Goal: Information Seeking & Learning: Understand process/instructions

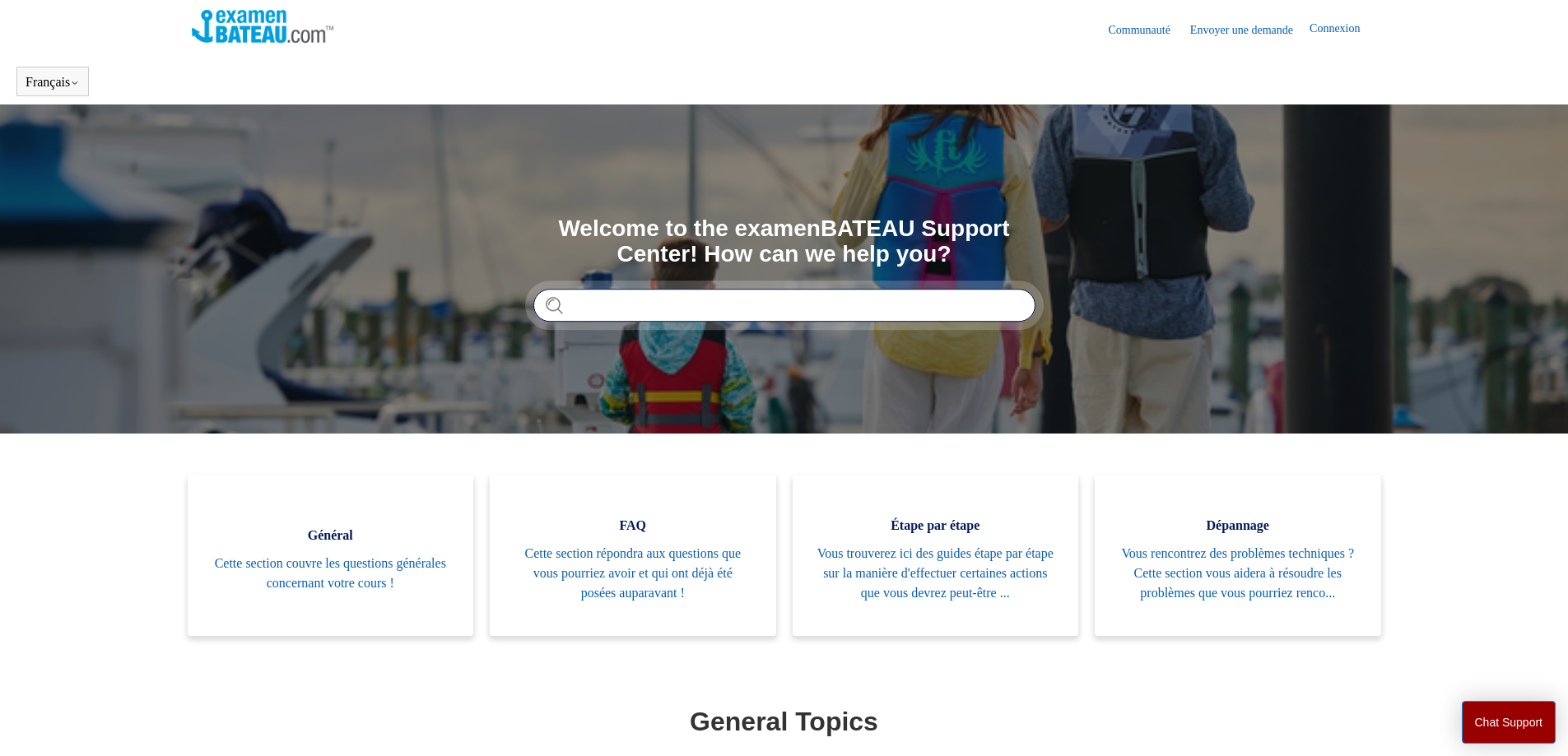
click at [627, 309] on input "Rechercher" at bounding box center [784, 305] width 502 height 33
type input "**********"
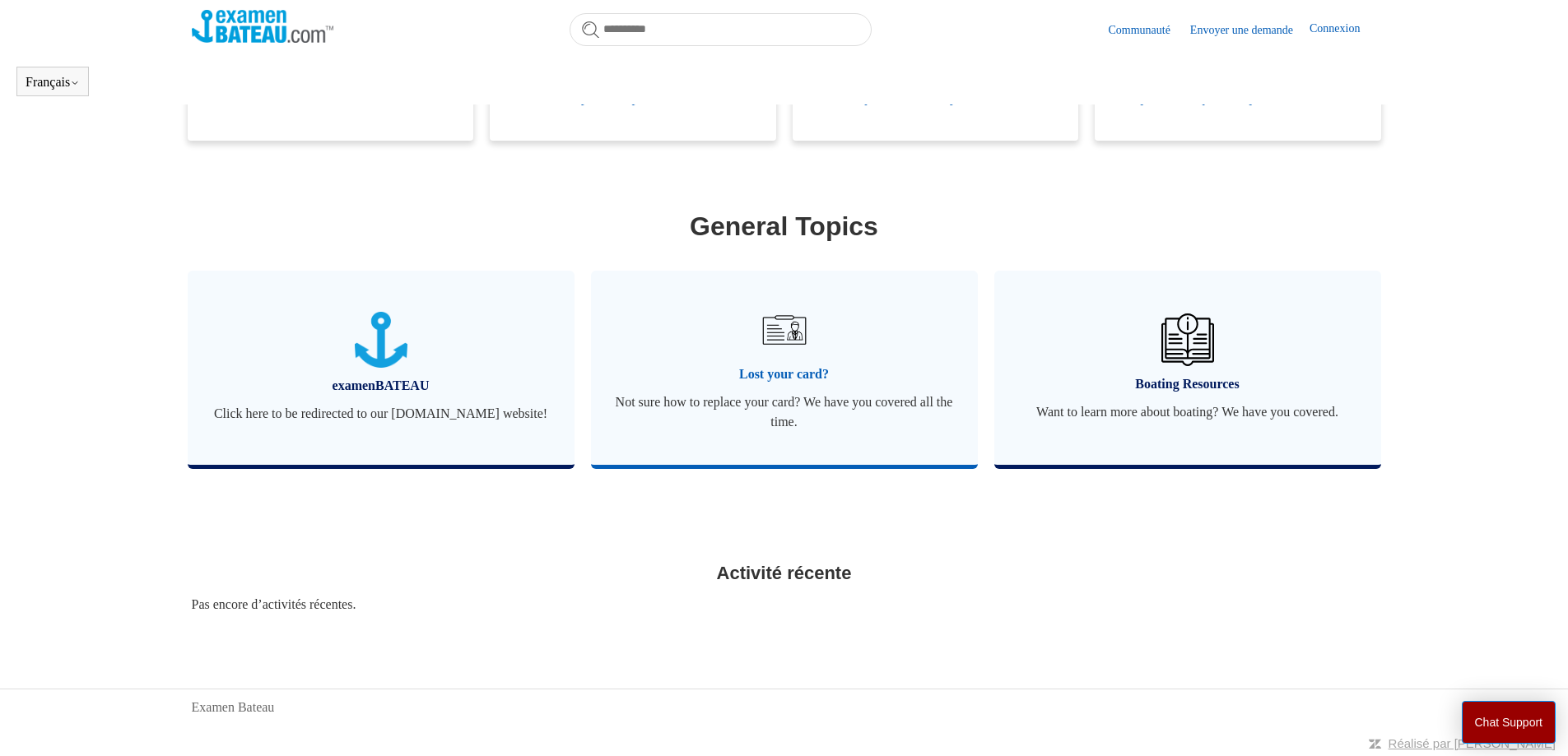
scroll to position [474, 0]
click at [794, 369] on span "Lost your card?" at bounding box center [784, 373] width 338 height 20
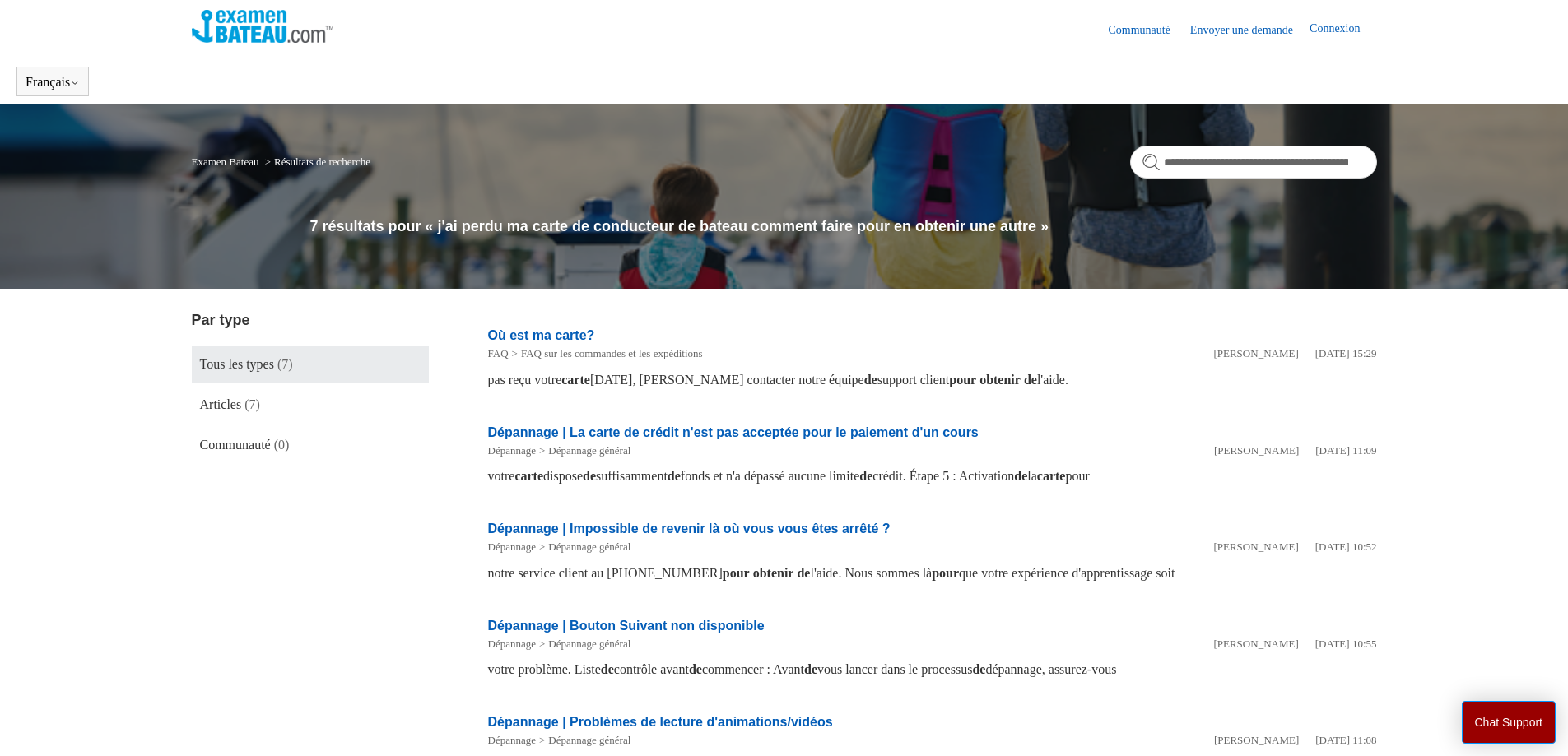
click at [274, 357] on span "Tous les types" at bounding box center [237, 364] width 74 height 14
click at [263, 371] on span "Tous les types" at bounding box center [237, 364] width 74 height 14
click at [228, 405] on span "Articles" at bounding box center [220, 405] width 42 height 14
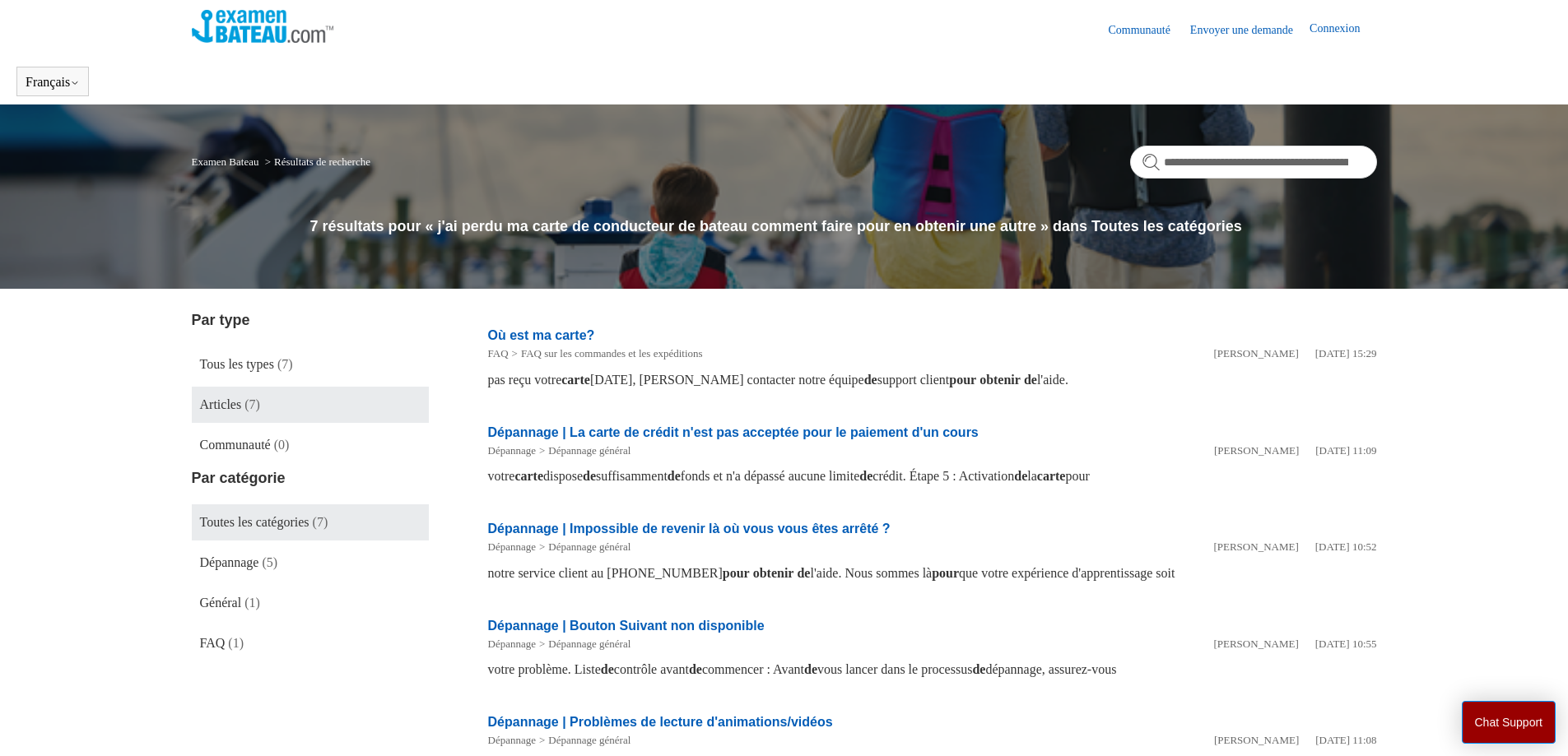
click at [540, 336] on link "Où est ma carte?" at bounding box center [541, 335] width 107 height 14
click at [1229, 154] on input "**********" at bounding box center [1253, 162] width 247 height 33
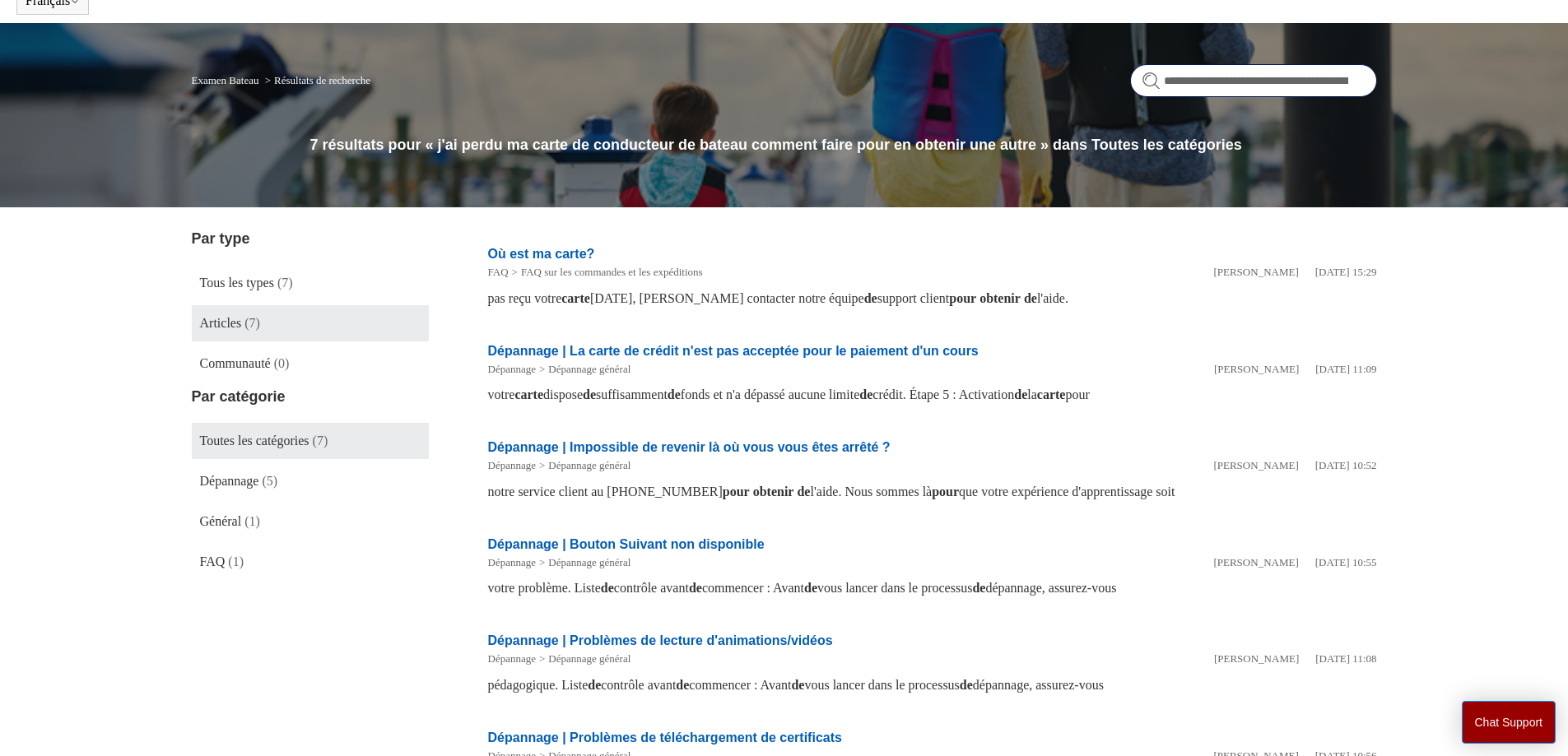
scroll to position [82, 0]
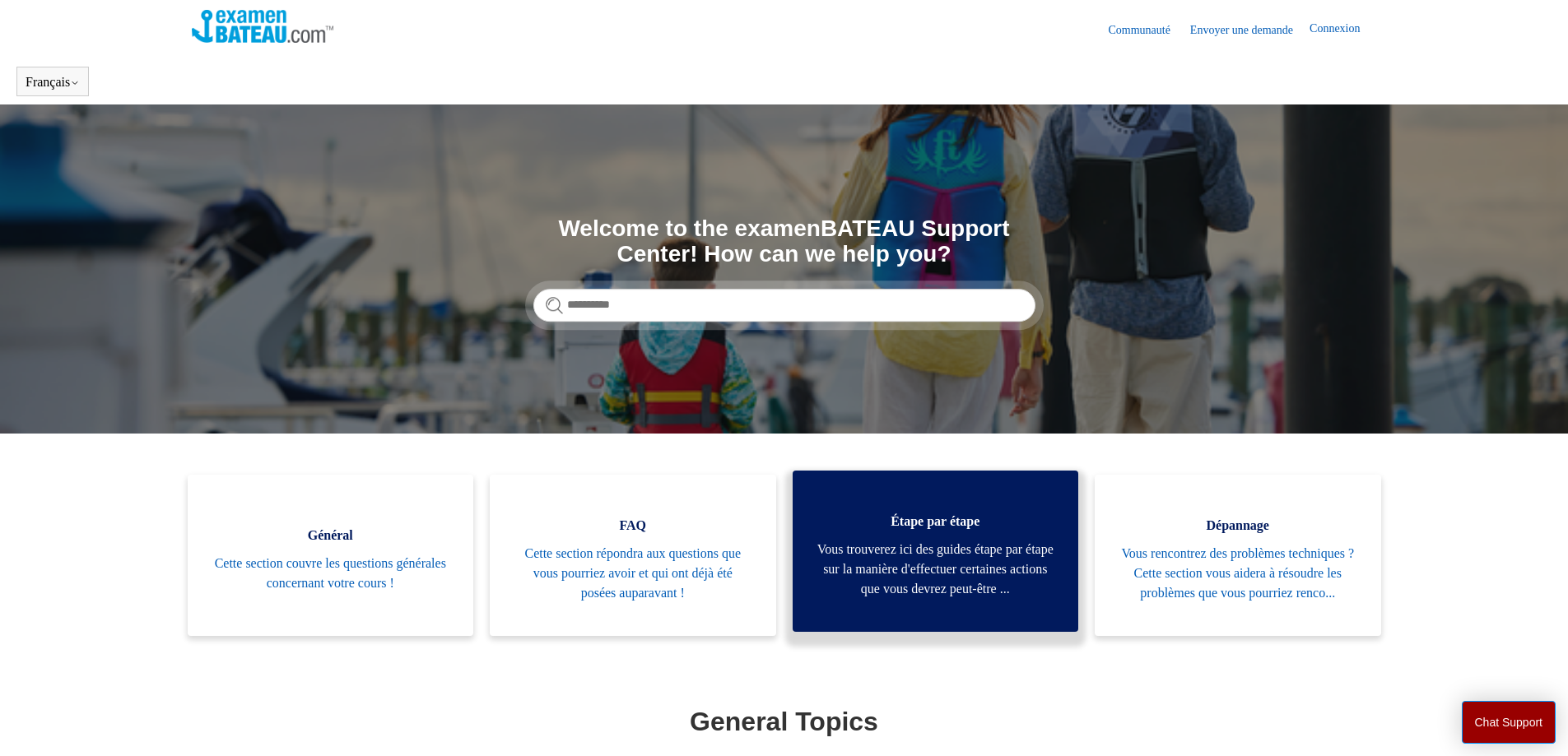
click at [992, 550] on span "Vous trouverez ici des guides étape par étape sur la manière d'effectuer certai…" at bounding box center [935, 569] width 237 height 59
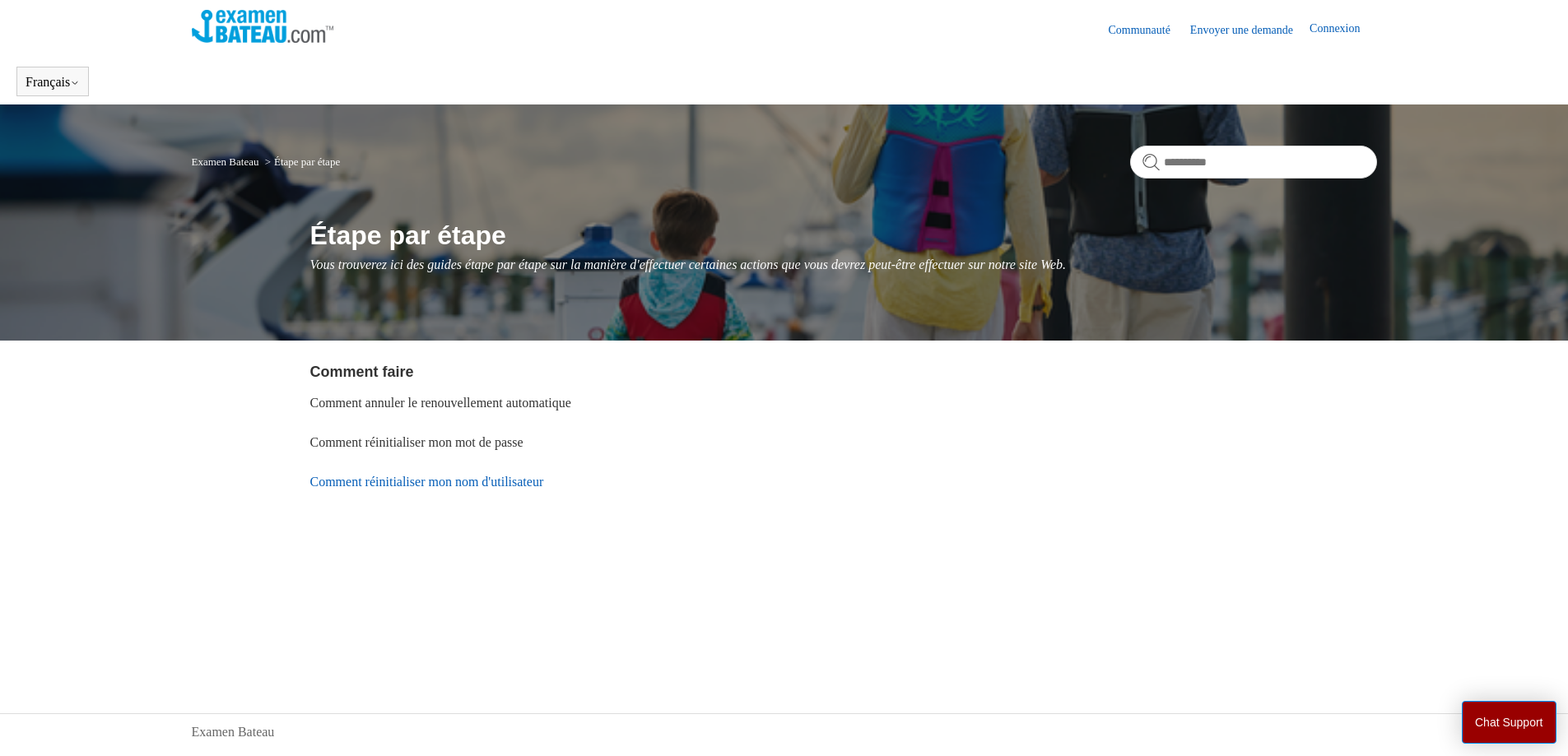
click at [402, 481] on link "Comment réinitialiser mon nom d'utilisateur" at bounding box center [427, 482] width 234 height 14
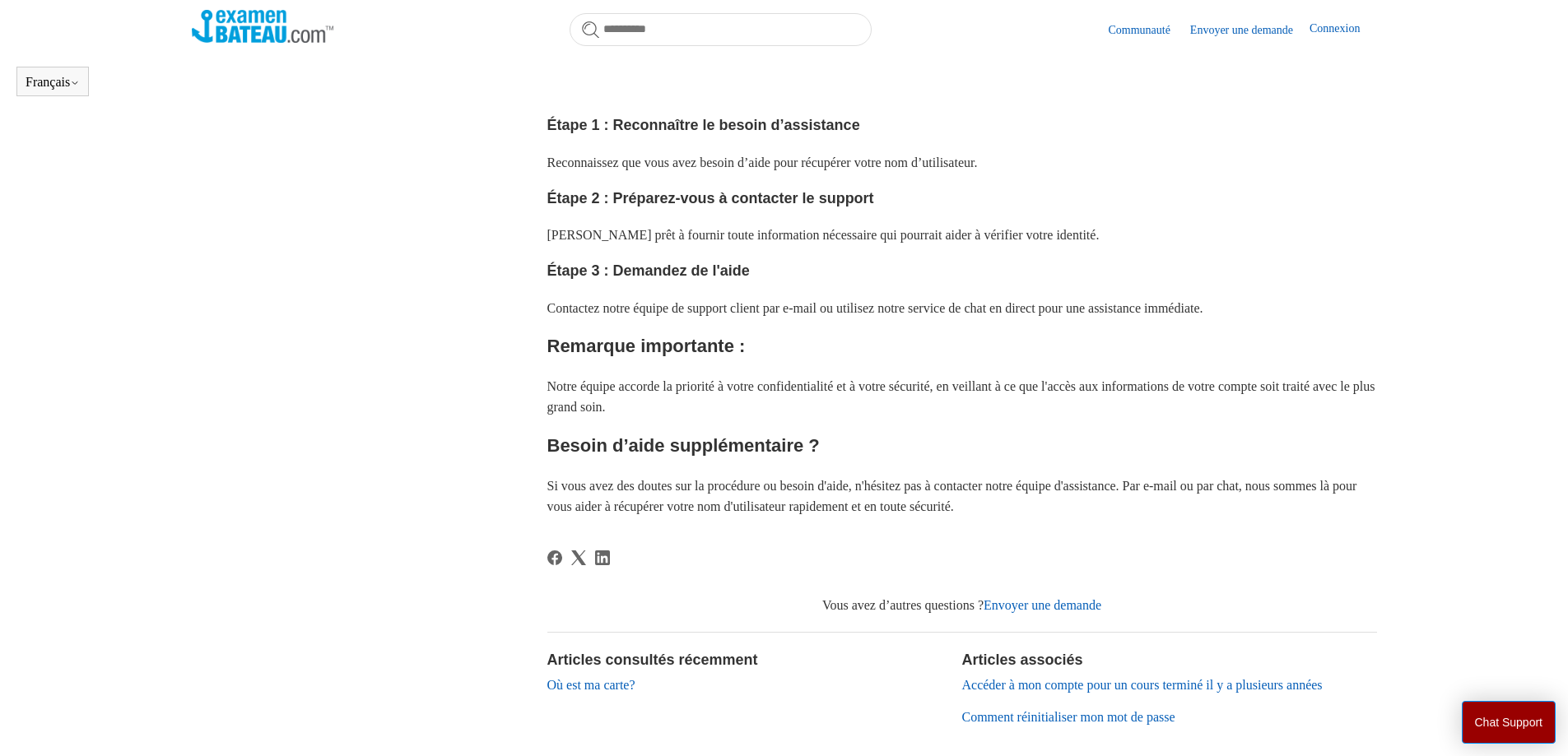
scroll to position [495, 0]
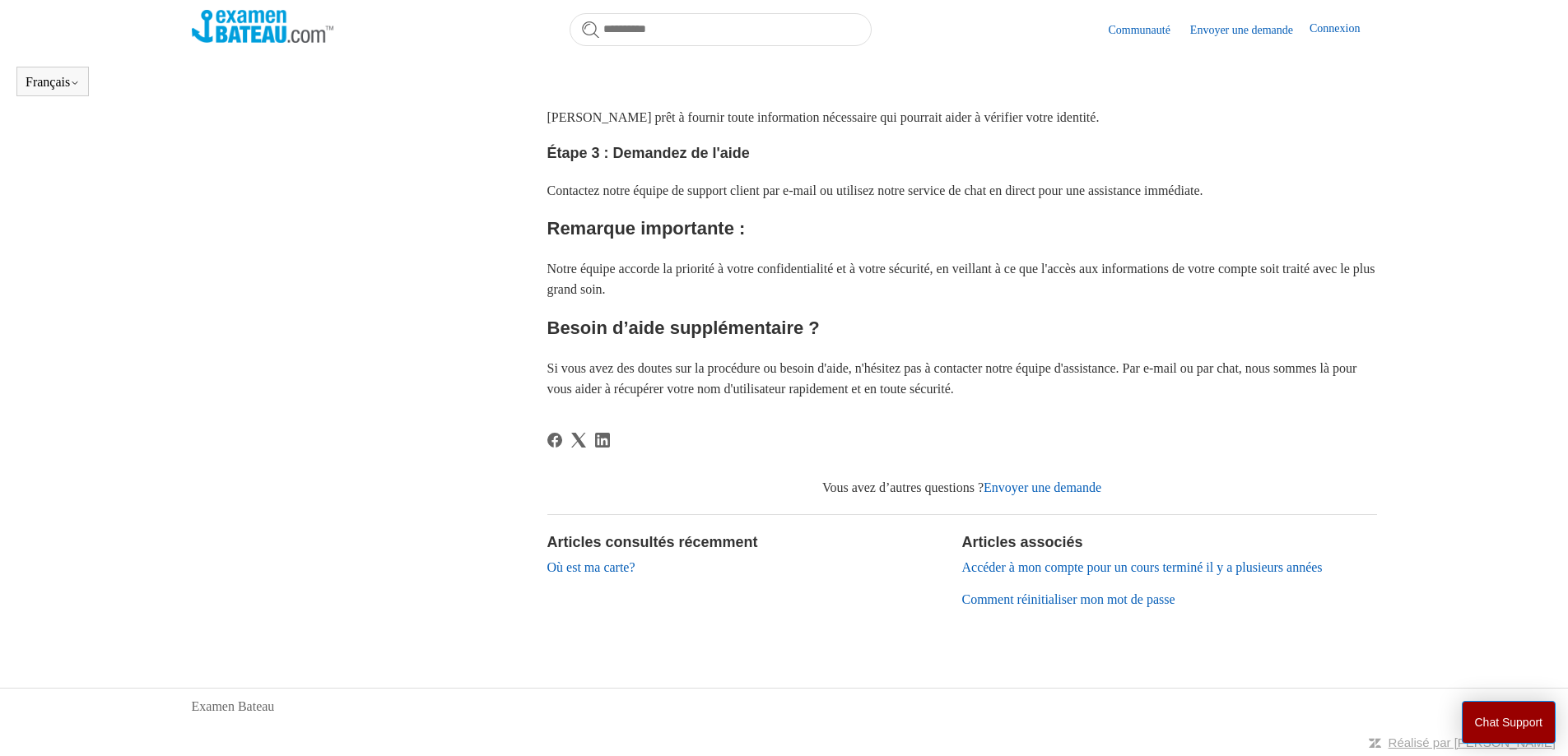
click at [1150, 662] on body "Aller au contenu principal Communauté Envoyer une demande Connexion Français En…" at bounding box center [784, 130] width 1568 height 1251
click at [1488, 719] on button "Chat Support" at bounding box center [1509, 723] width 94 height 43
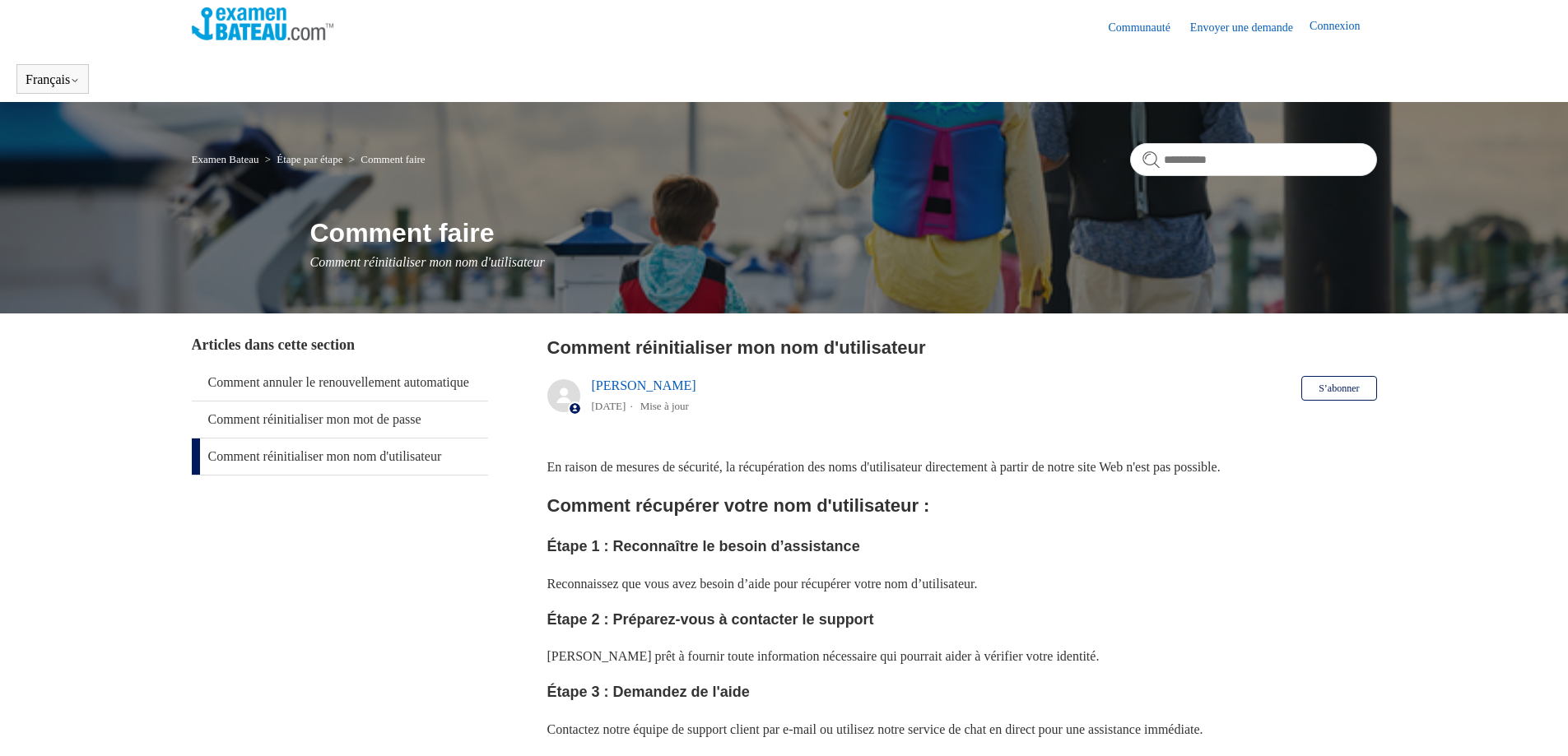
scroll to position [0, 0]
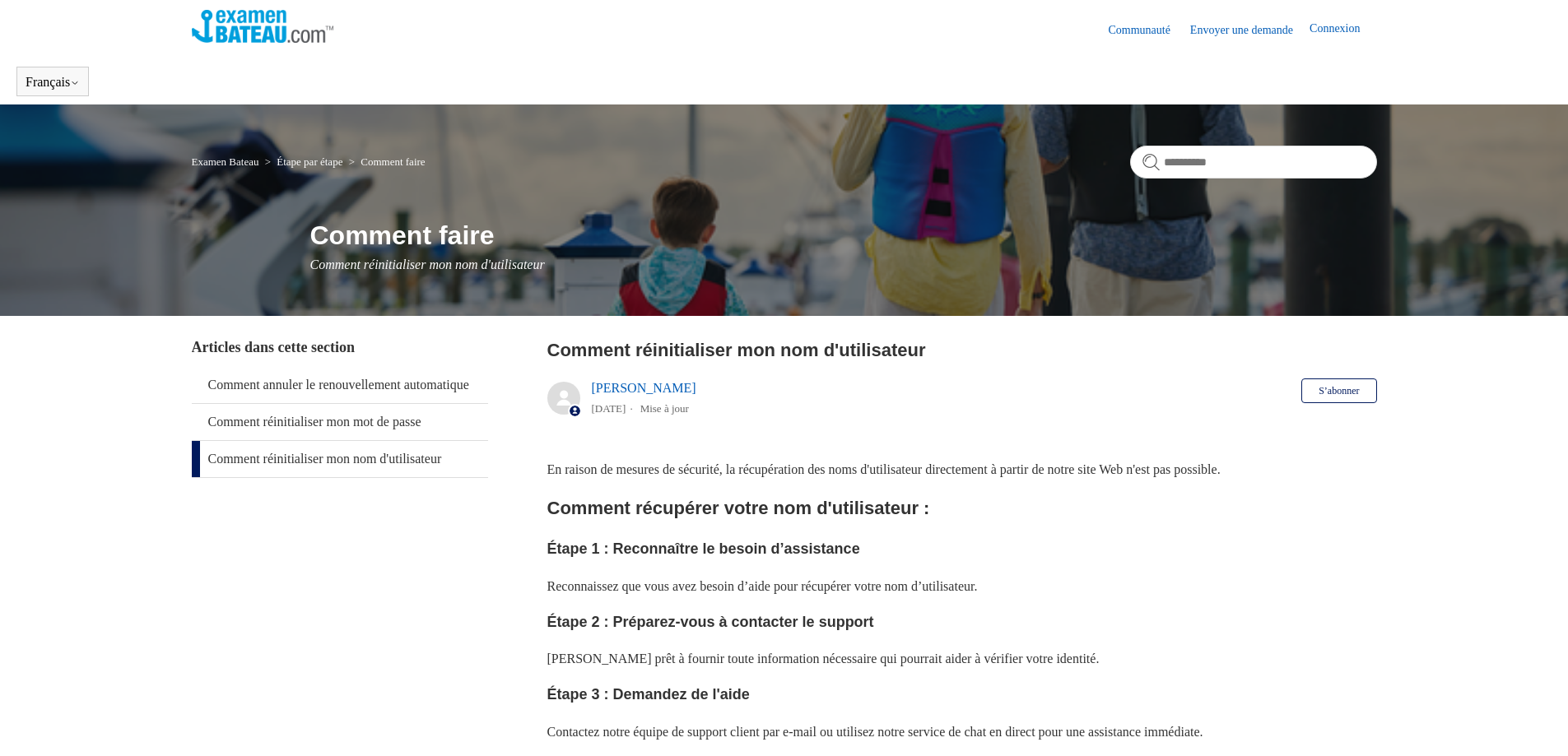
click at [1239, 32] on link "Envoyer une demande" at bounding box center [1249, 30] width 119 height 17
click at [341, 435] on link "Comment réinitialiser mon mot de passe" at bounding box center [340, 422] width 297 height 36
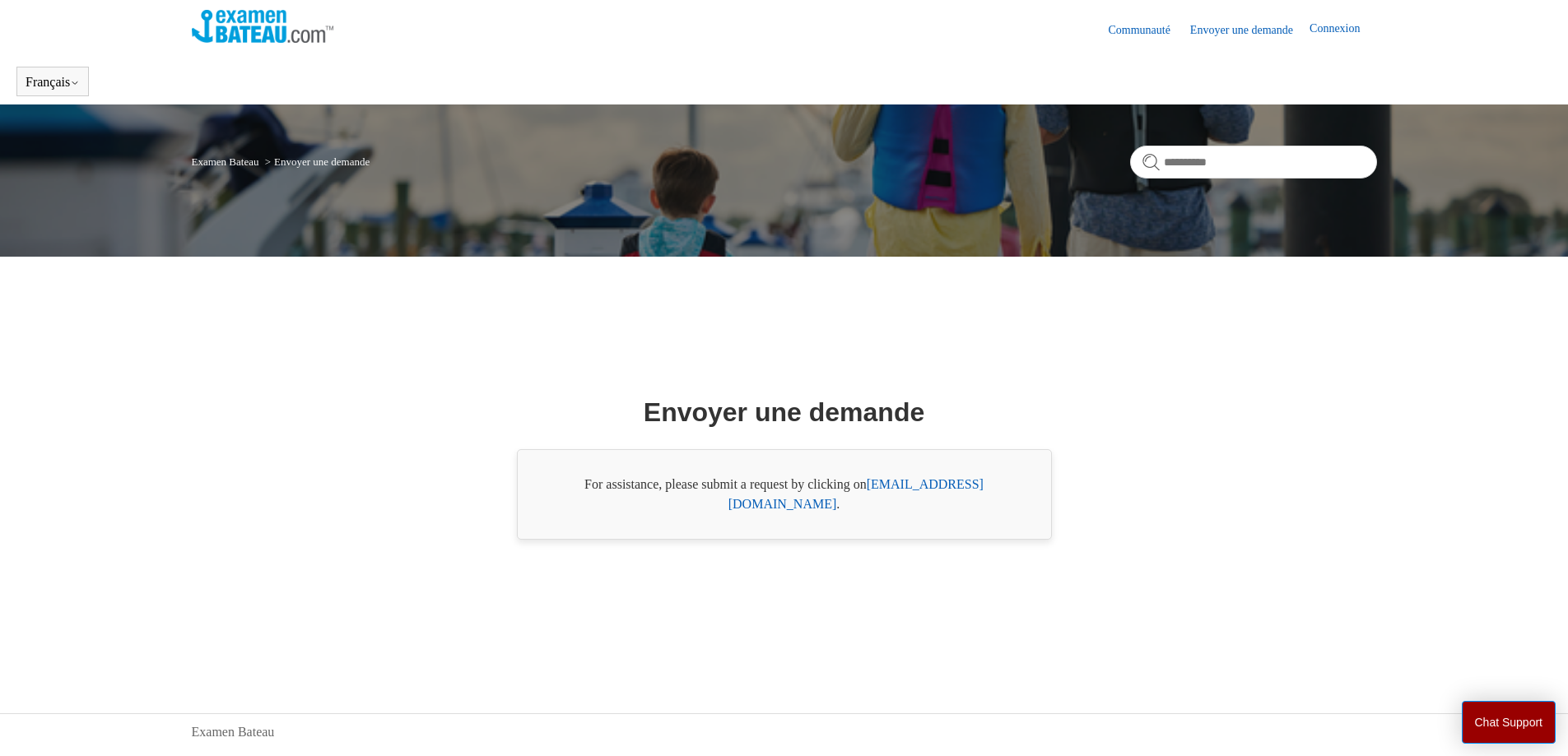
drag, startPoint x: 959, startPoint y: 491, endPoint x: 986, endPoint y: 499, distance: 28.2
click at [959, 490] on link "support@boat-ed.com" at bounding box center [856, 494] width 255 height 33
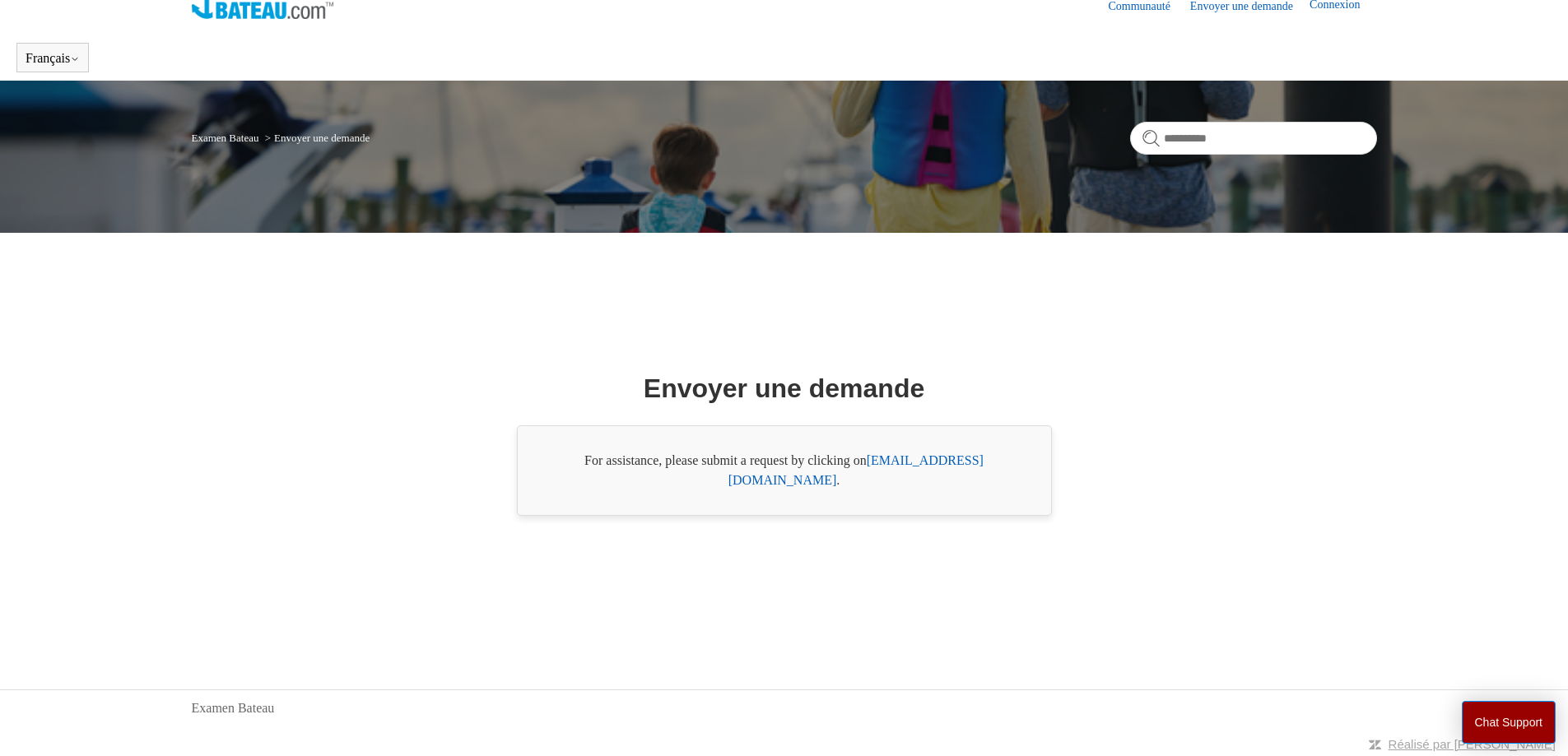
scroll to position [26, 0]
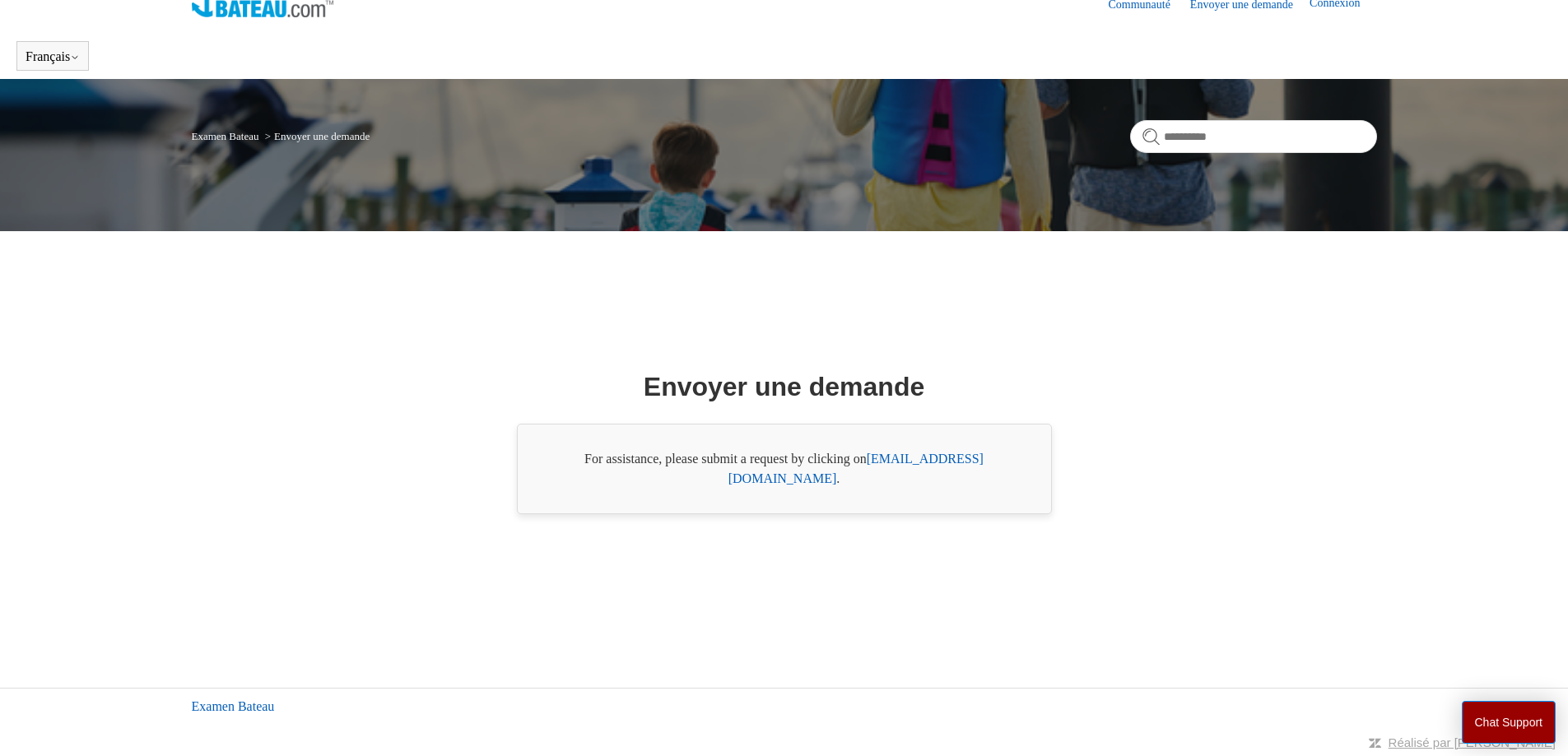
click at [230, 697] on link "Examen Bateau" at bounding box center [233, 706] width 83 height 20
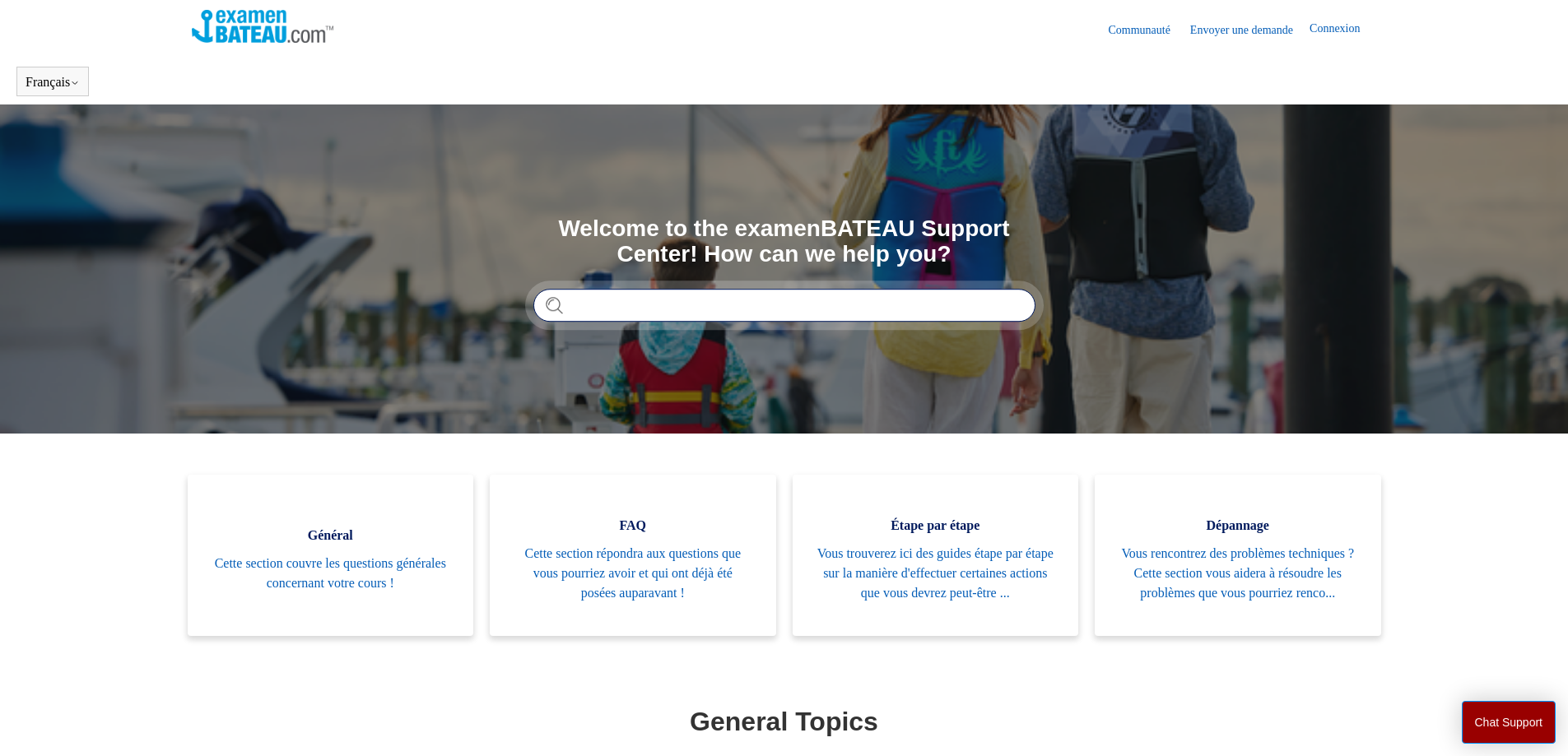
click at [633, 304] on input "Rechercher" at bounding box center [784, 305] width 502 height 33
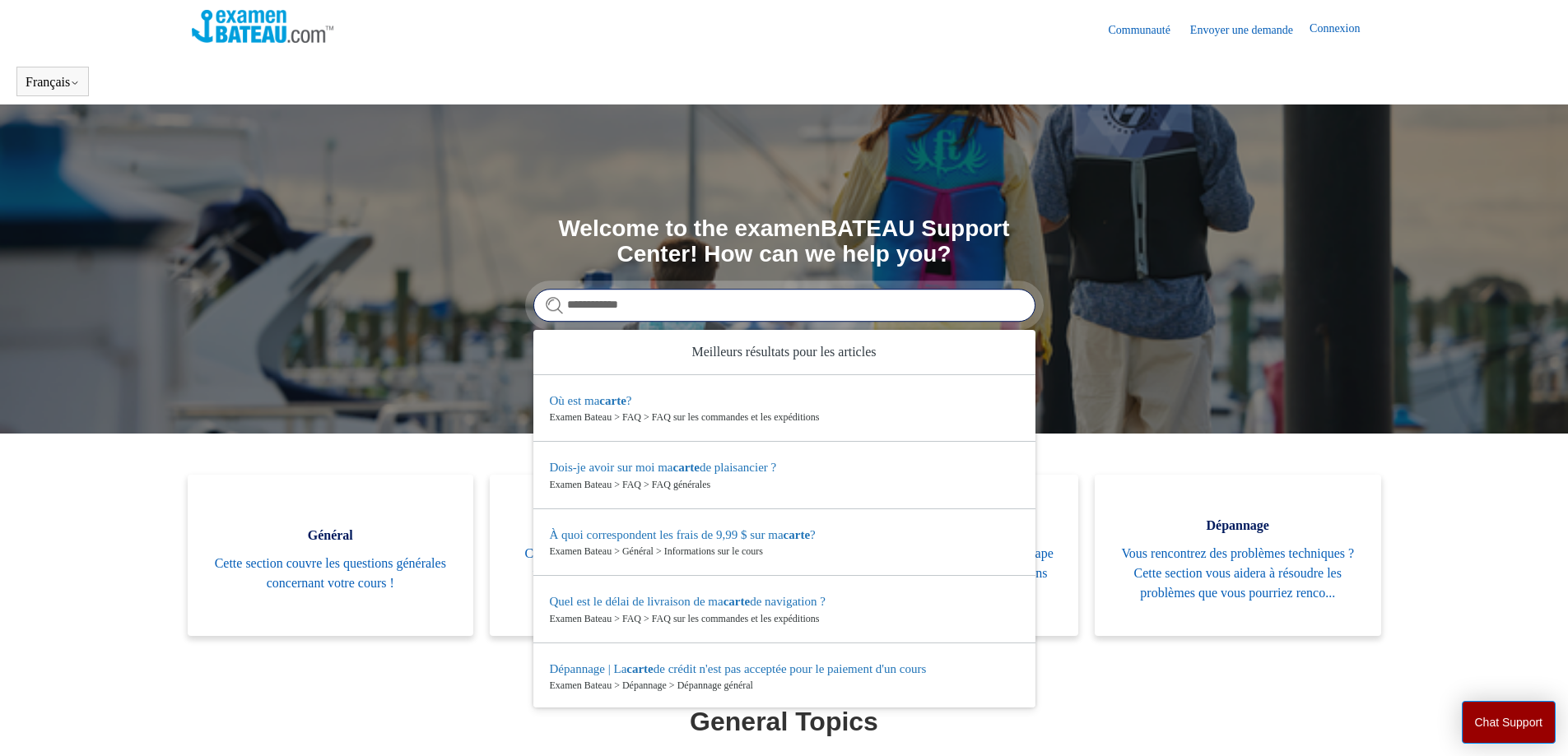
type input "**********"
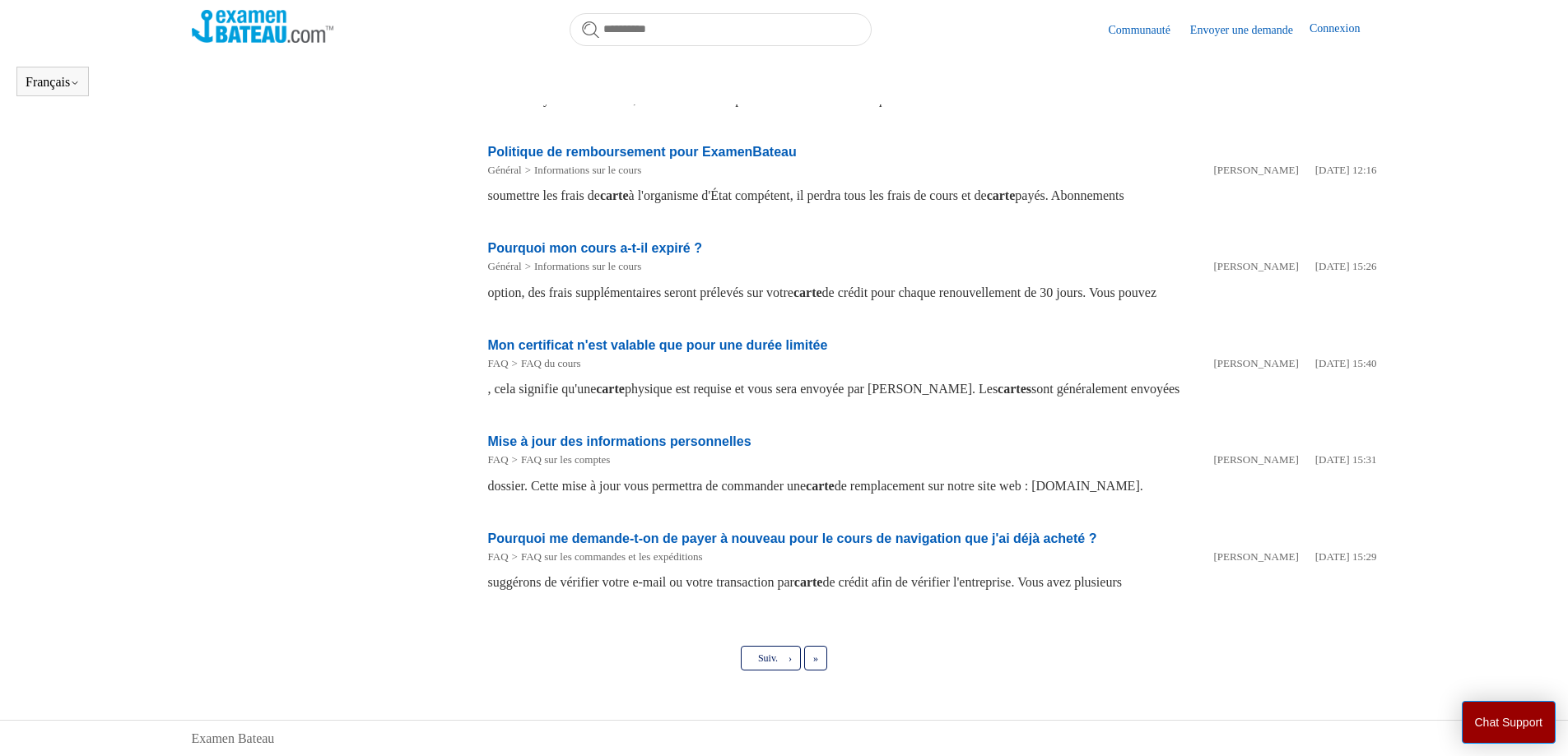
scroll to position [653, 0]
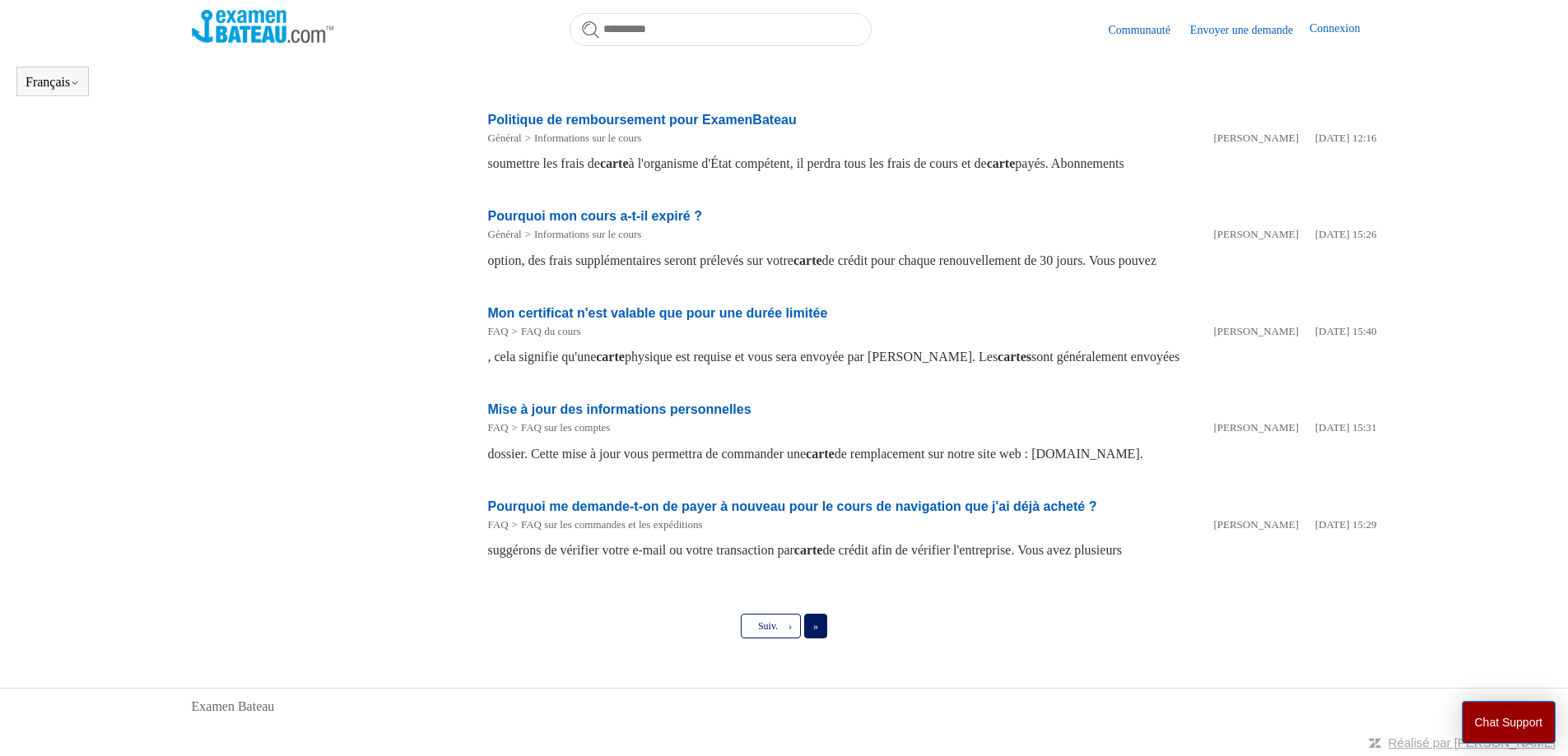
click at [818, 628] on span "»" at bounding box center [816, 626] width 5 height 11
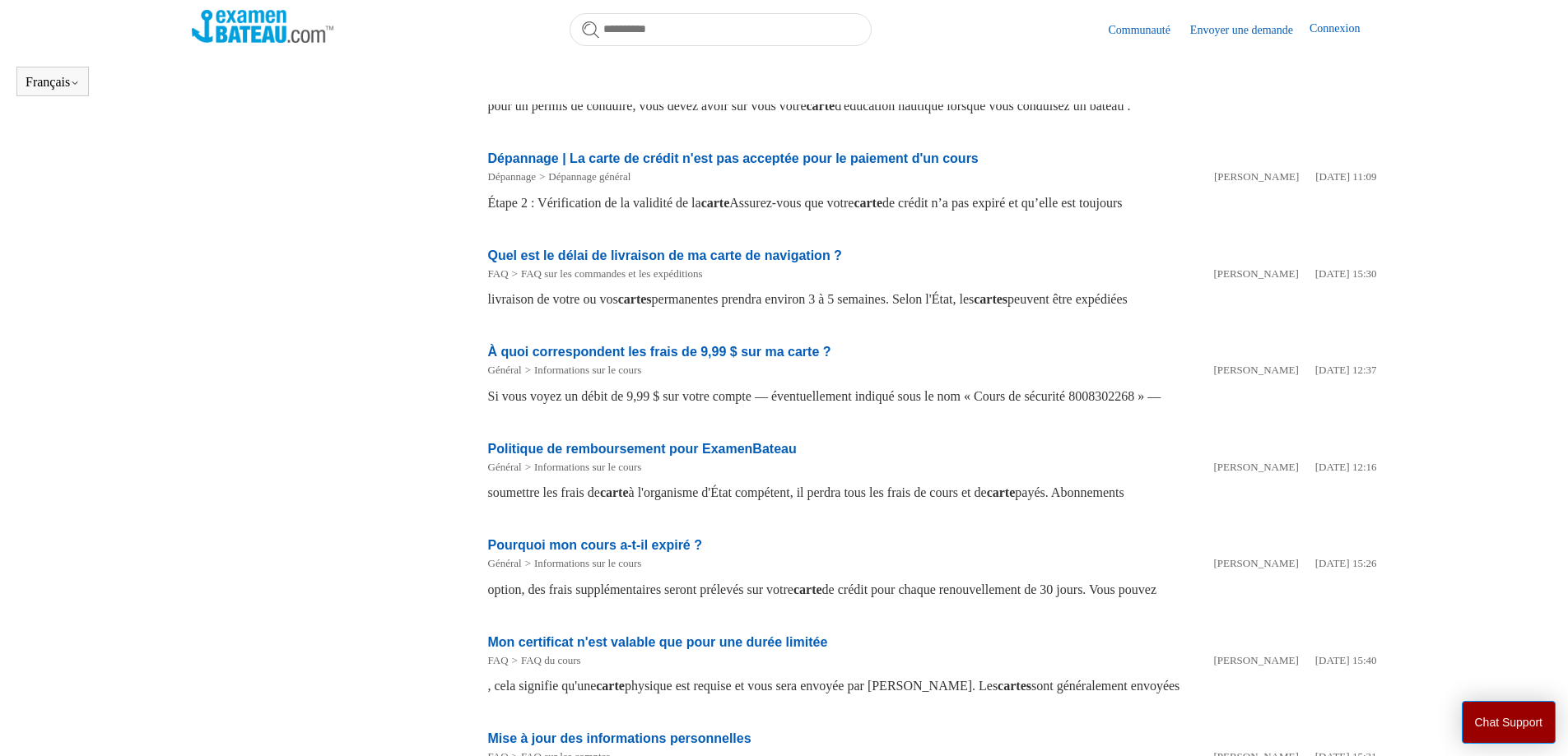
scroll to position [370, 0]
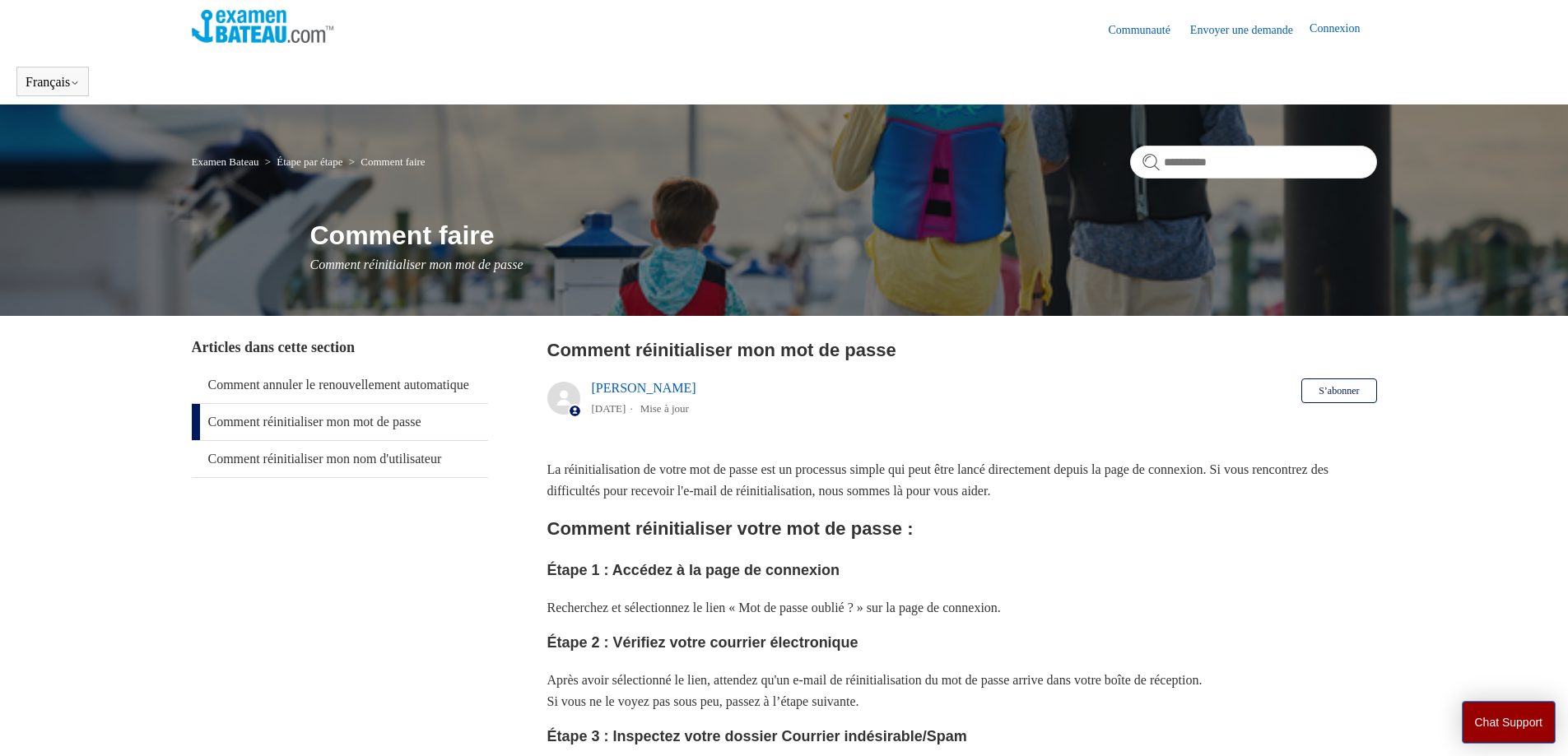
click at [1331, 20] on link "Connexion" at bounding box center [1343, 29] width 67 height 20
